Goal: Task Accomplishment & Management: Use online tool/utility

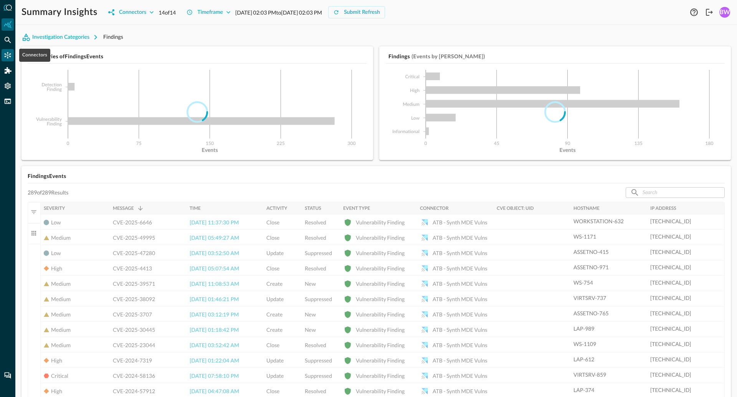
click at [8, 55] on icon "Connectors" at bounding box center [8, 55] width 7 height 7
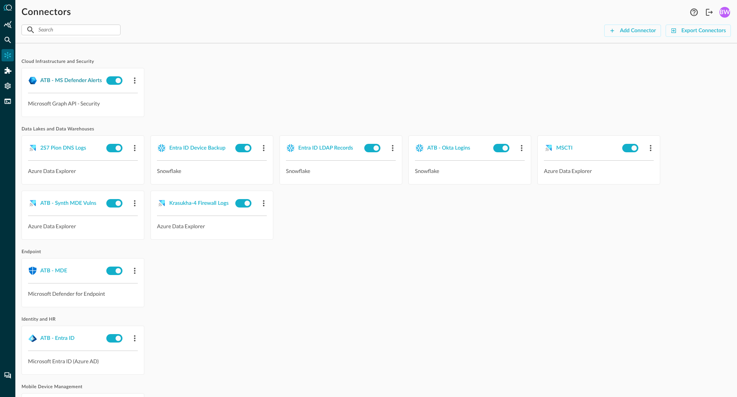
click at [73, 82] on div "ATB - MS Defender Alerts" at bounding box center [70, 81] width 61 height 10
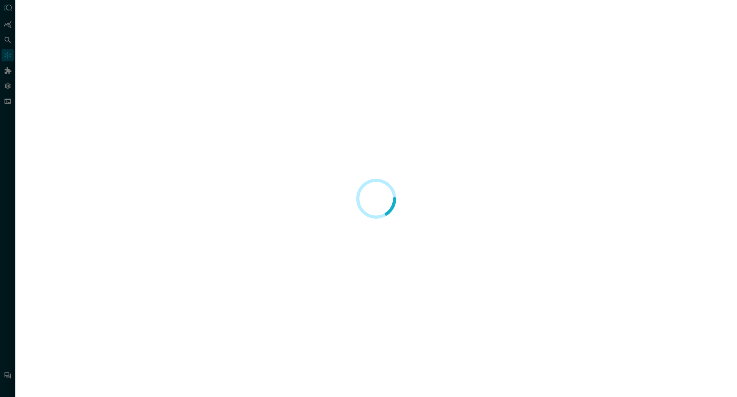
click at [73, 82] on div at bounding box center [376, 198] width 697 height 379
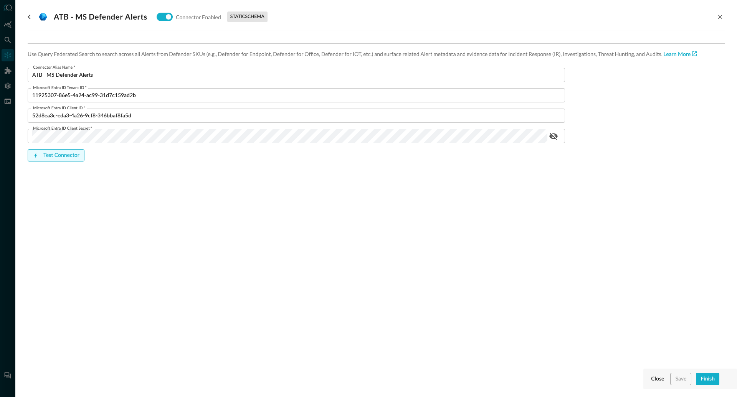
click at [58, 161] on button "Test Connector" at bounding box center [56, 155] width 57 height 12
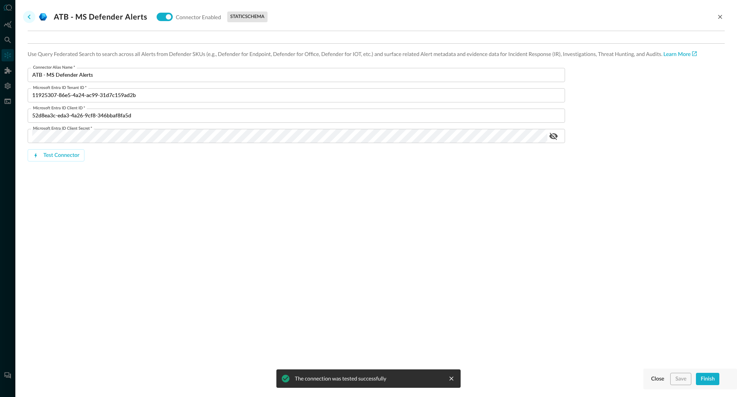
click at [30, 15] on icon "go back" at bounding box center [29, 16] width 9 height 9
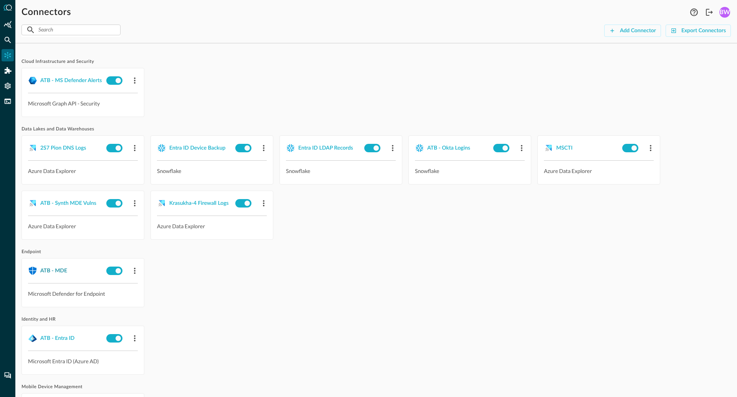
click at [54, 271] on div "ATB - MDE" at bounding box center [53, 271] width 27 height 10
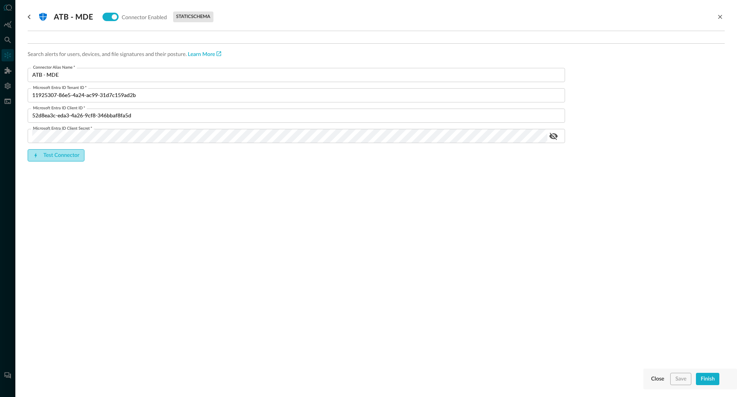
click at [53, 154] on button "Test Connector" at bounding box center [56, 155] width 57 height 12
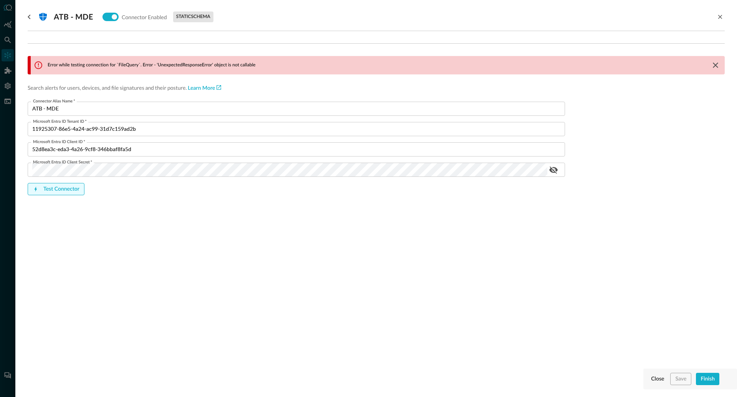
click at [57, 193] on button "Test Connector" at bounding box center [56, 189] width 57 height 12
click at [195, 241] on div "ATB - MDE Connector Enabled static schema Error while testing connection for `F…" at bounding box center [376, 194] width 697 height 388
click at [50, 49] on div "Error while testing connection for `FileQuery`. Error - 'UnexpectedResponseErro…" at bounding box center [376, 128] width 697 height 183
click at [30, 18] on icon "go back" at bounding box center [29, 17] width 3 height 5
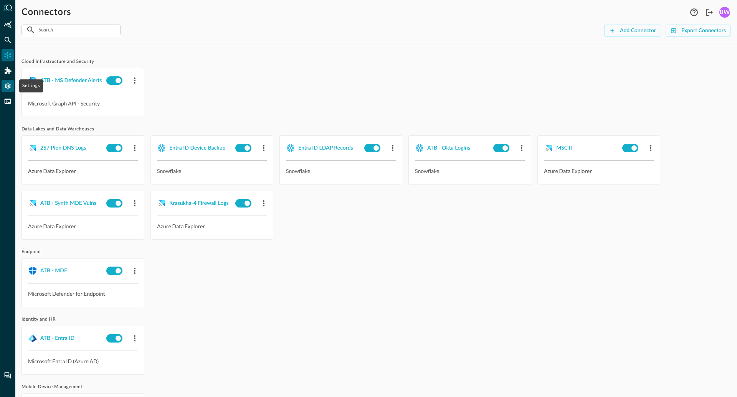
click at [8, 87] on icon "Settings" at bounding box center [8, 86] width 8 height 8
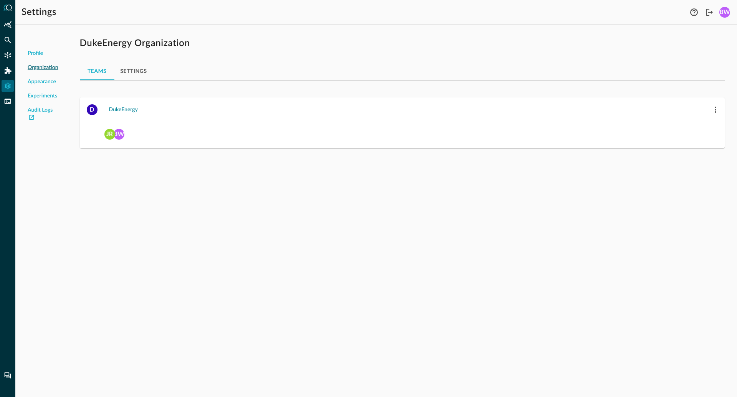
click at [120, 108] on button "DukeEnergy" at bounding box center [123, 110] width 38 height 12
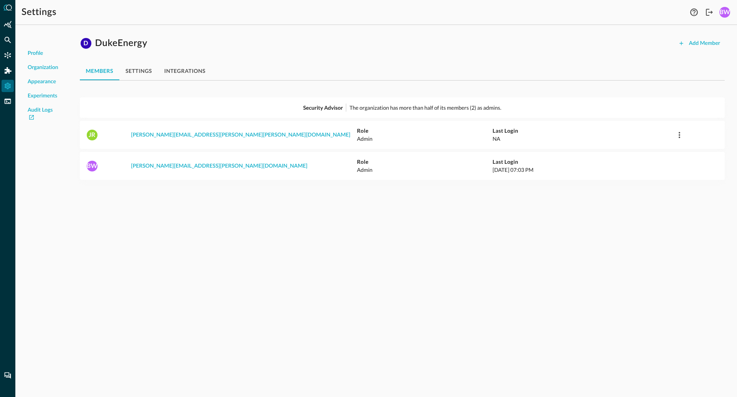
click at [187, 74] on button "integrations" at bounding box center [185, 71] width 54 height 18
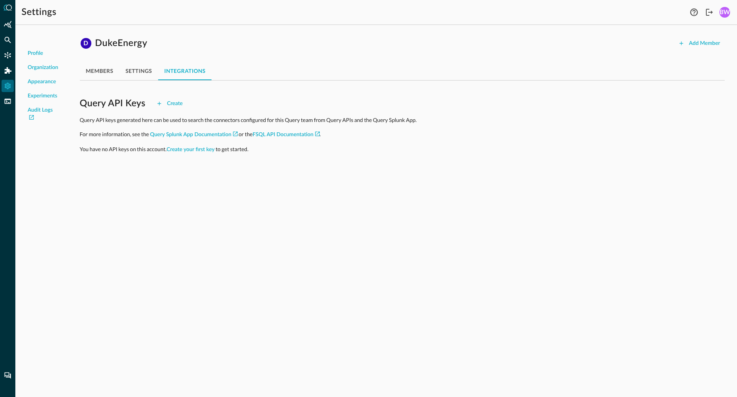
click at [138, 70] on button "settings" at bounding box center [138, 71] width 39 height 18
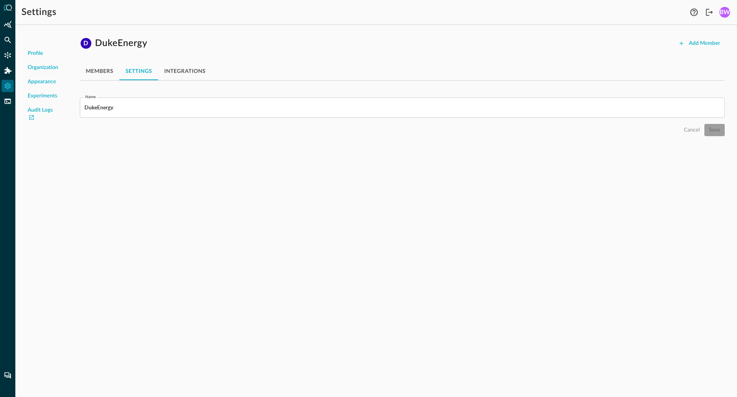
click at [132, 184] on div "Profile Organization Appearance Experiments Audit Logs D DukeEnergy Add Member …" at bounding box center [375, 214] width 721 height 366
click at [7, 55] on icon "Connectors" at bounding box center [8, 55] width 7 height 7
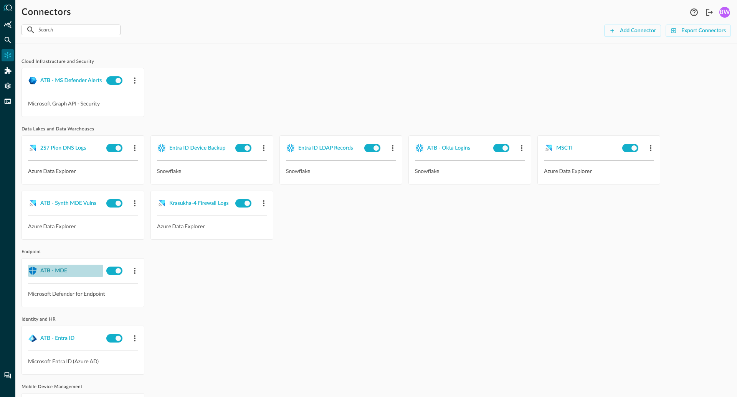
click at [52, 271] on div "ATB - MDE" at bounding box center [53, 271] width 27 height 10
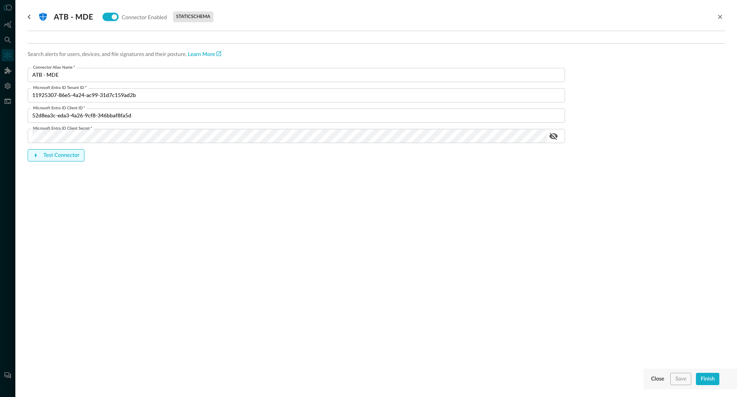
click at [71, 156] on button "Test Connector" at bounding box center [56, 155] width 57 height 12
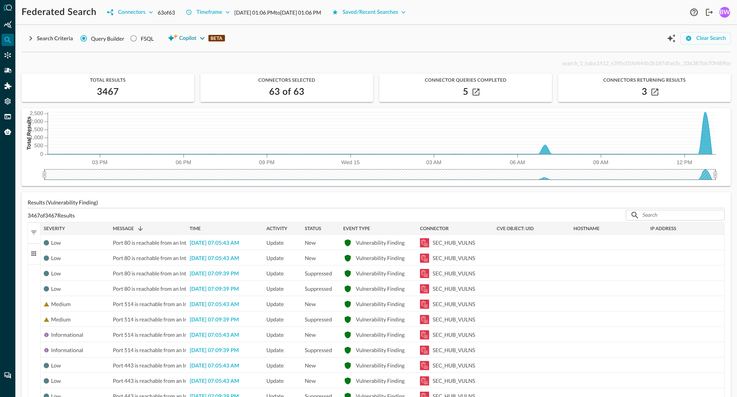
scroll to position [256, 0]
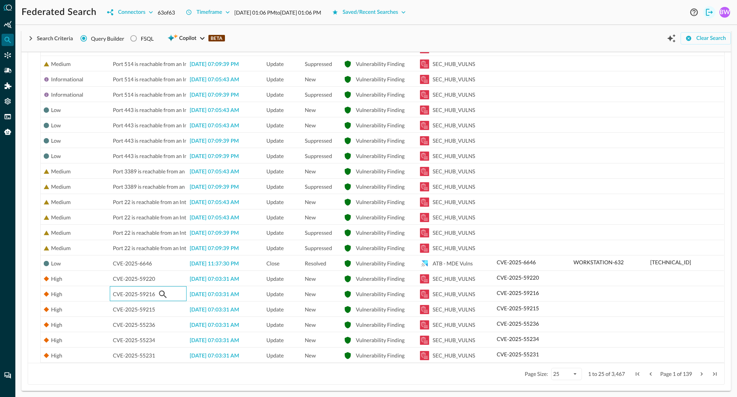
click at [711, 12] on icon "Logout" at bounding box center [709, 12] width 7 height 7
